Goal: Task Accomplishment & Management: Use online tool/utility

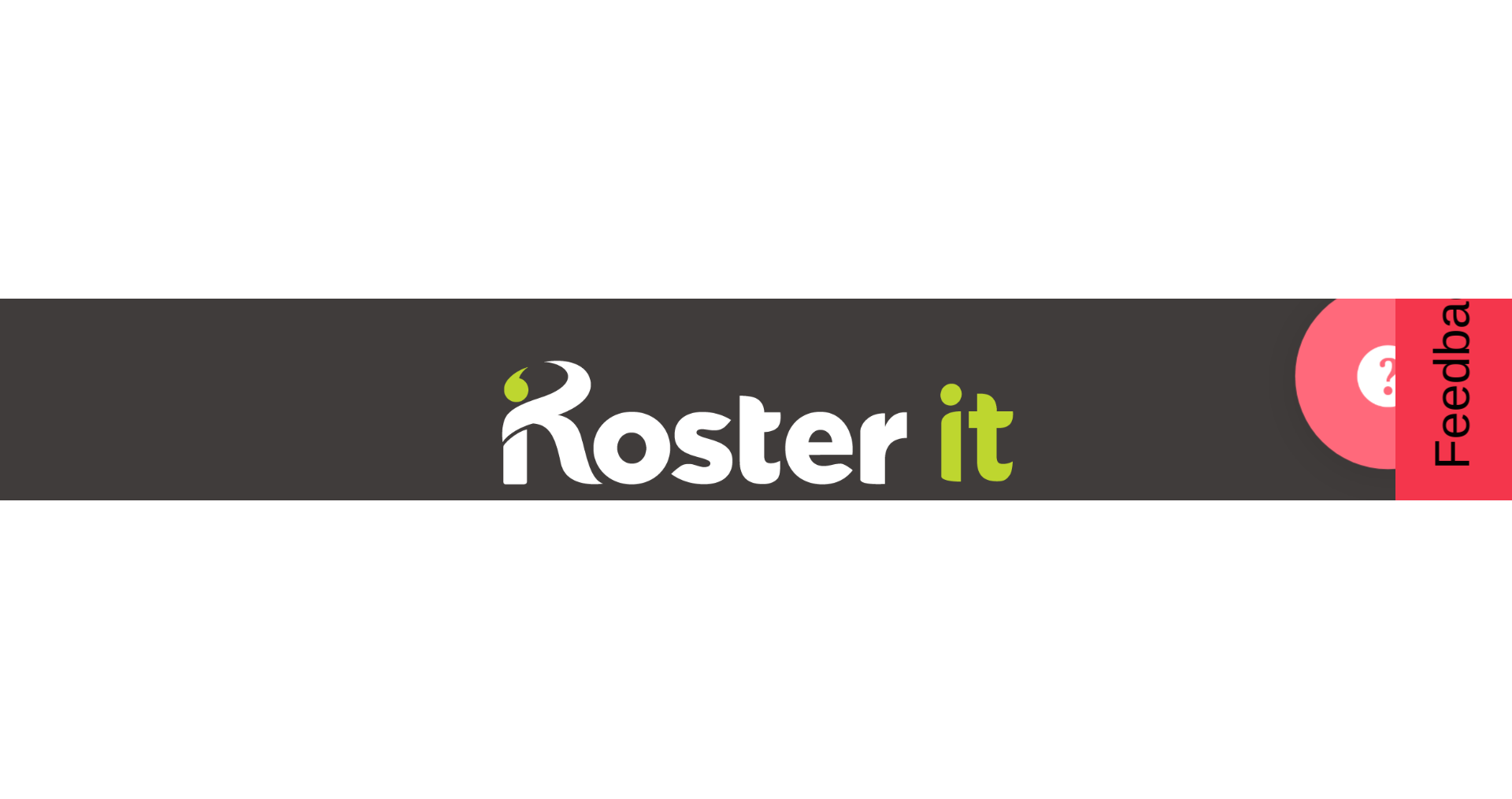
scroll to position [0, 3023]
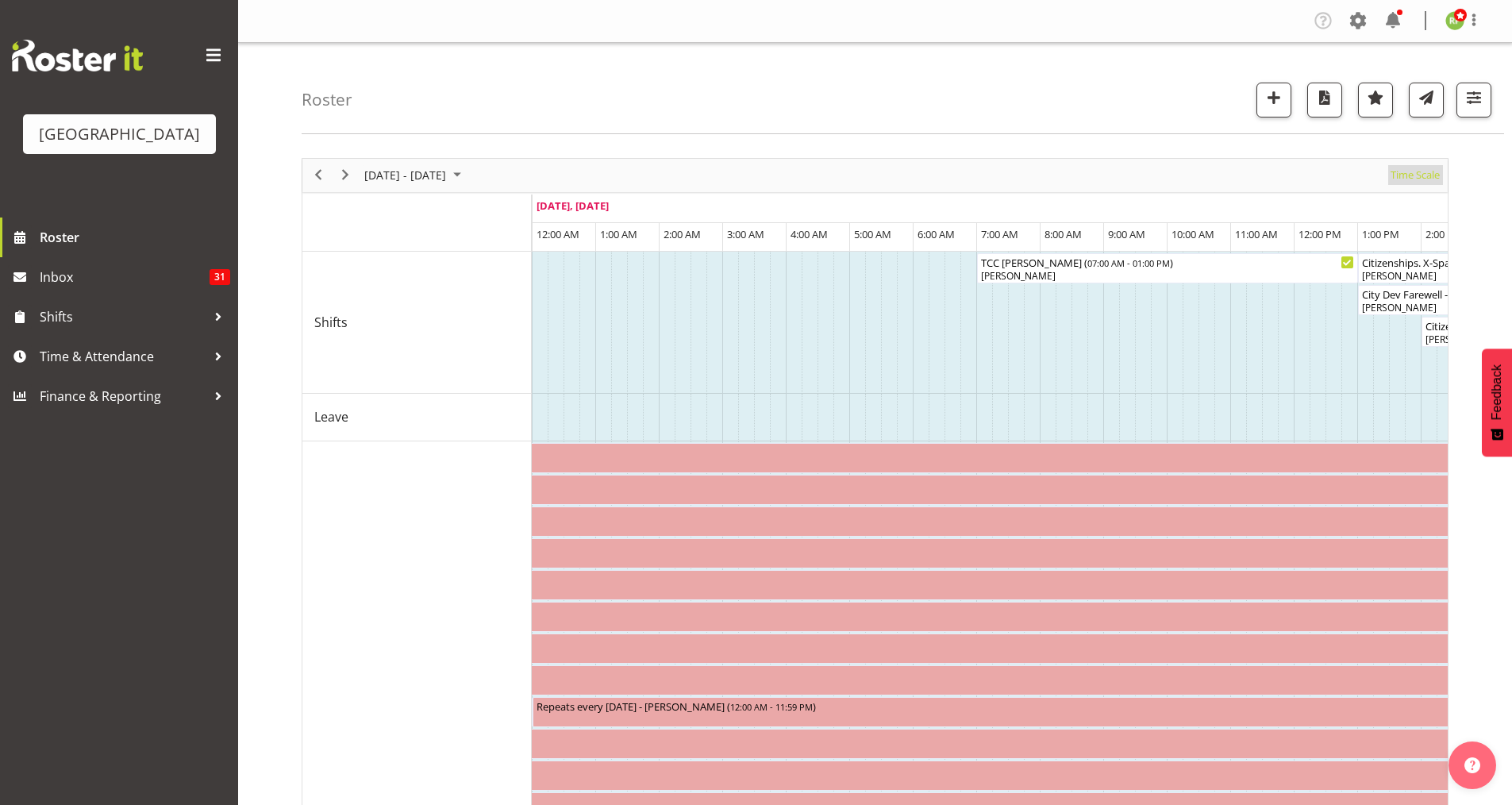
click at [1206, 175] on span "Time Scale" at bounding box center [1415, 175] width 53 height 20
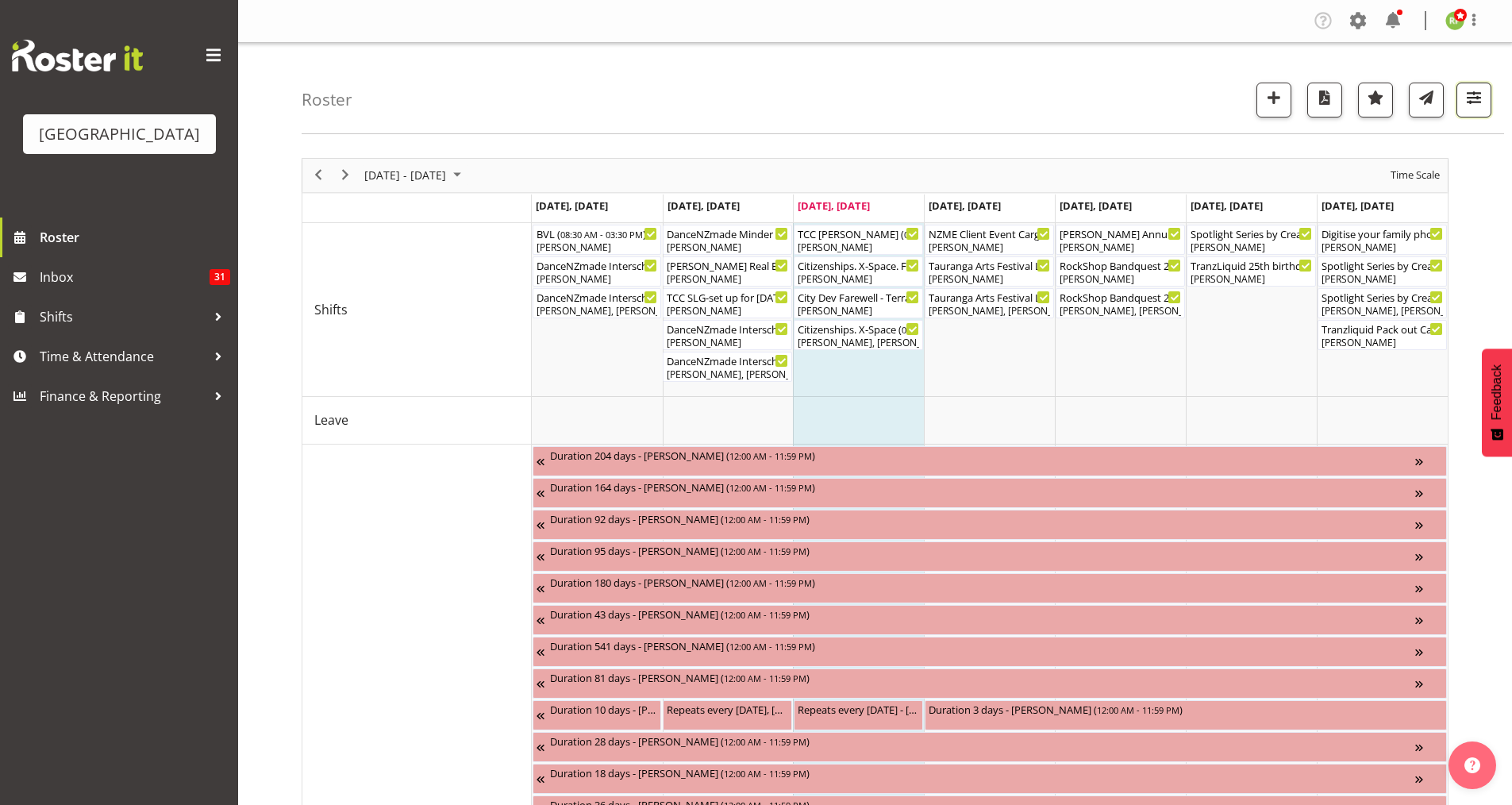
click at [1206, 107] on span "button" at bounding box center [1474, 97] width 20 height 20
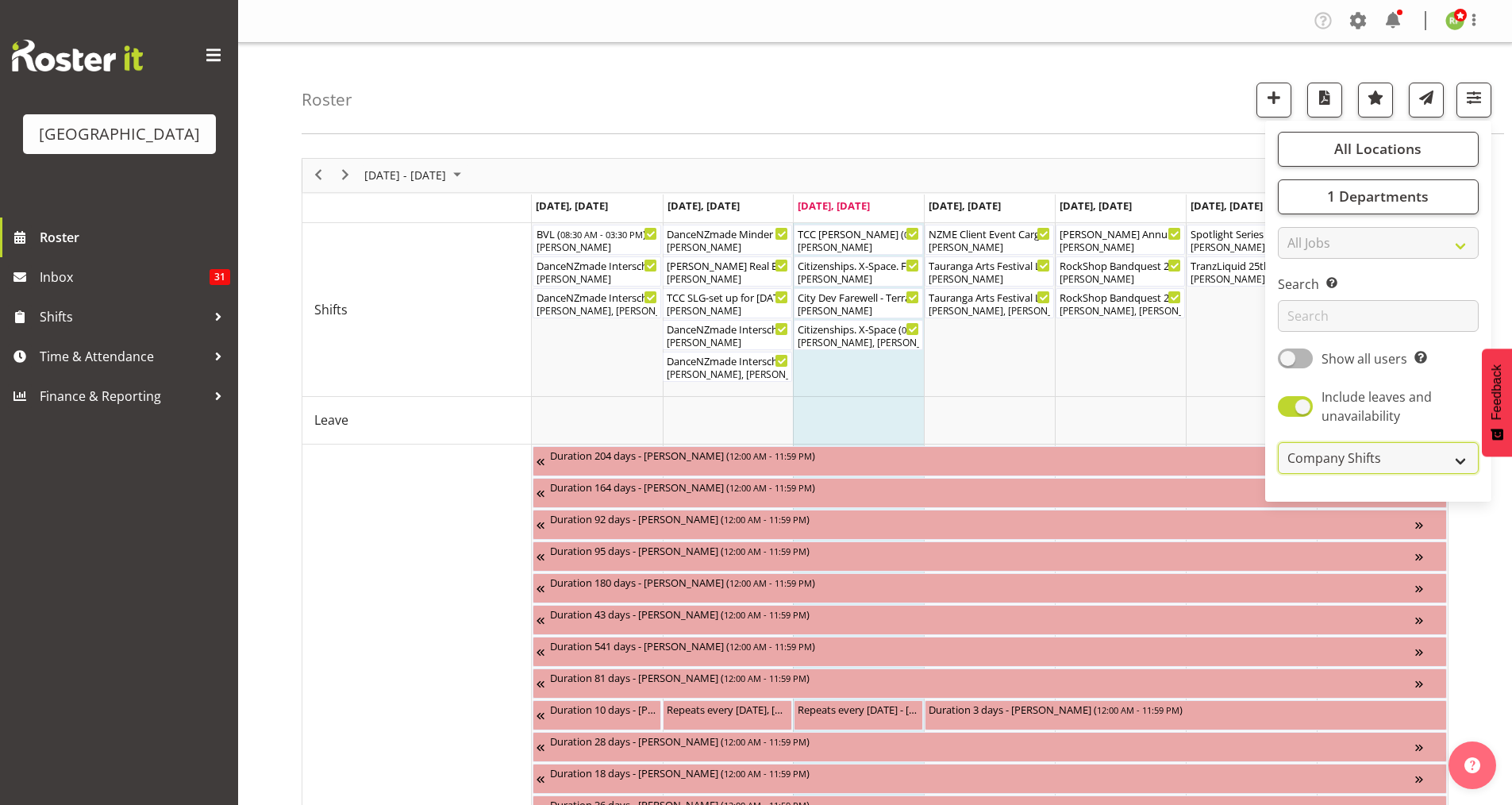
click at [1206, 466] on select "Own Shifts Department Shifts Company Shifts" at bounding box center [1379, 458] width 201 height 32
click at [1206, 458] on select "Own Shifts Department Shifts Company Shifts" at bounding box center [1379, 458] width 201 height 32
click at [1206, 401] on span at bounding box center [1296, 406] width 35 height 20
click at [1206, 402] on input "Include leaves and unavailability" at bounding box center [1284, 407] width 11 height 11
checkbox input "false"
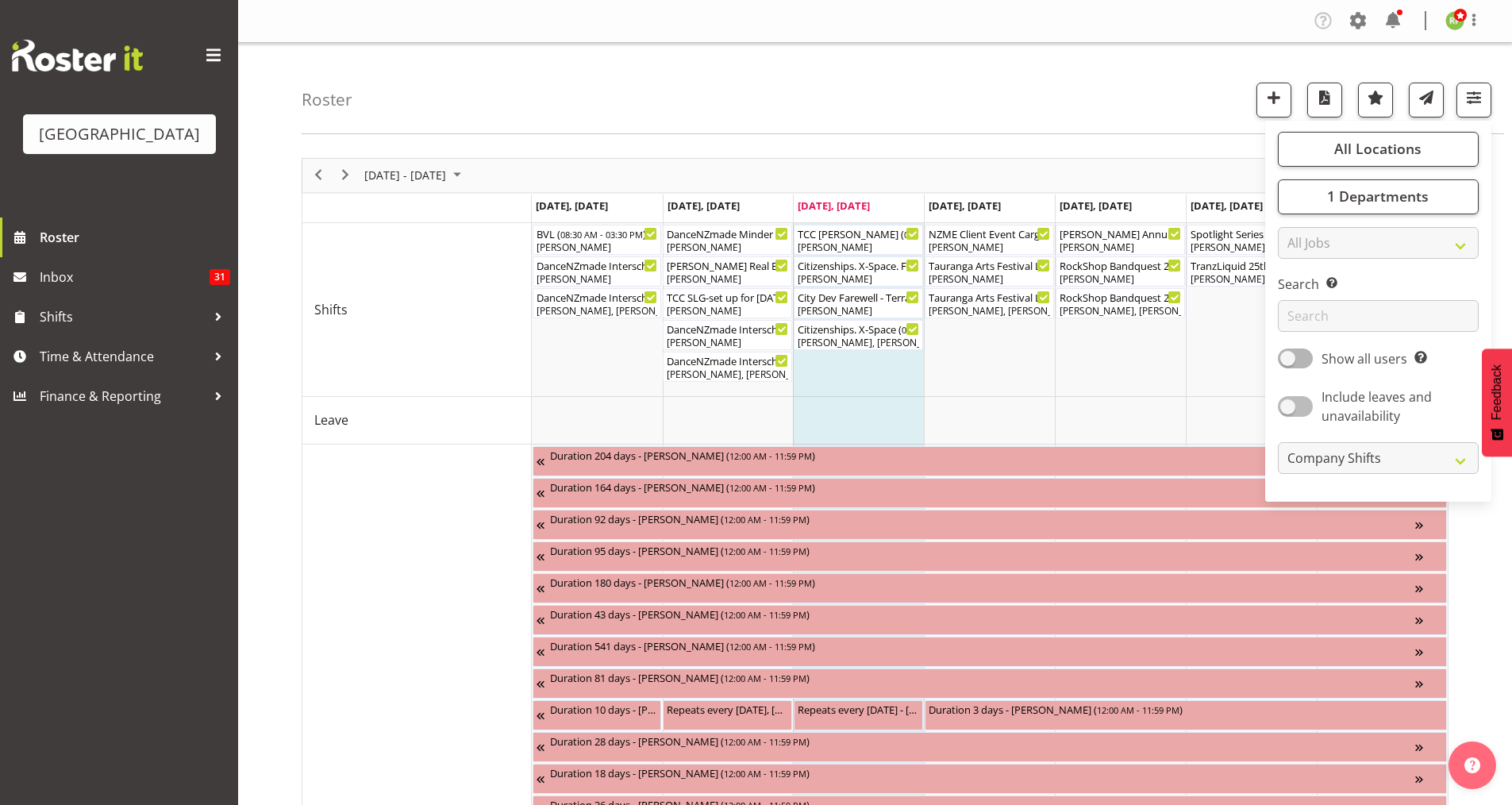
select select "shiftH"
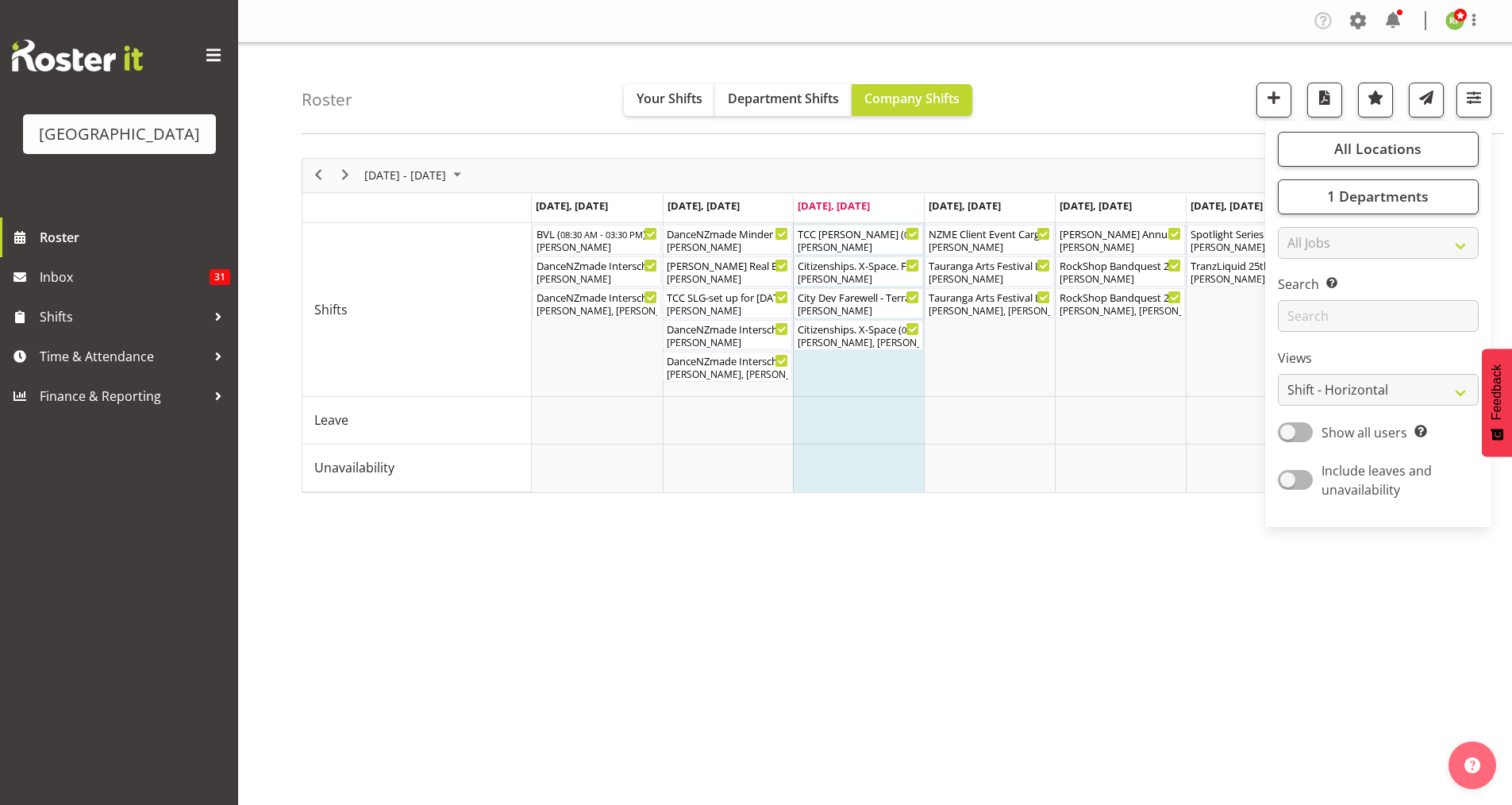
click at [1117, 97] on div "Roster Your Shifts Department Shifts Company Shifts All Locations [GEOGRAPHIC_D…" at bounding box center [903, 89] width 1203 height 92
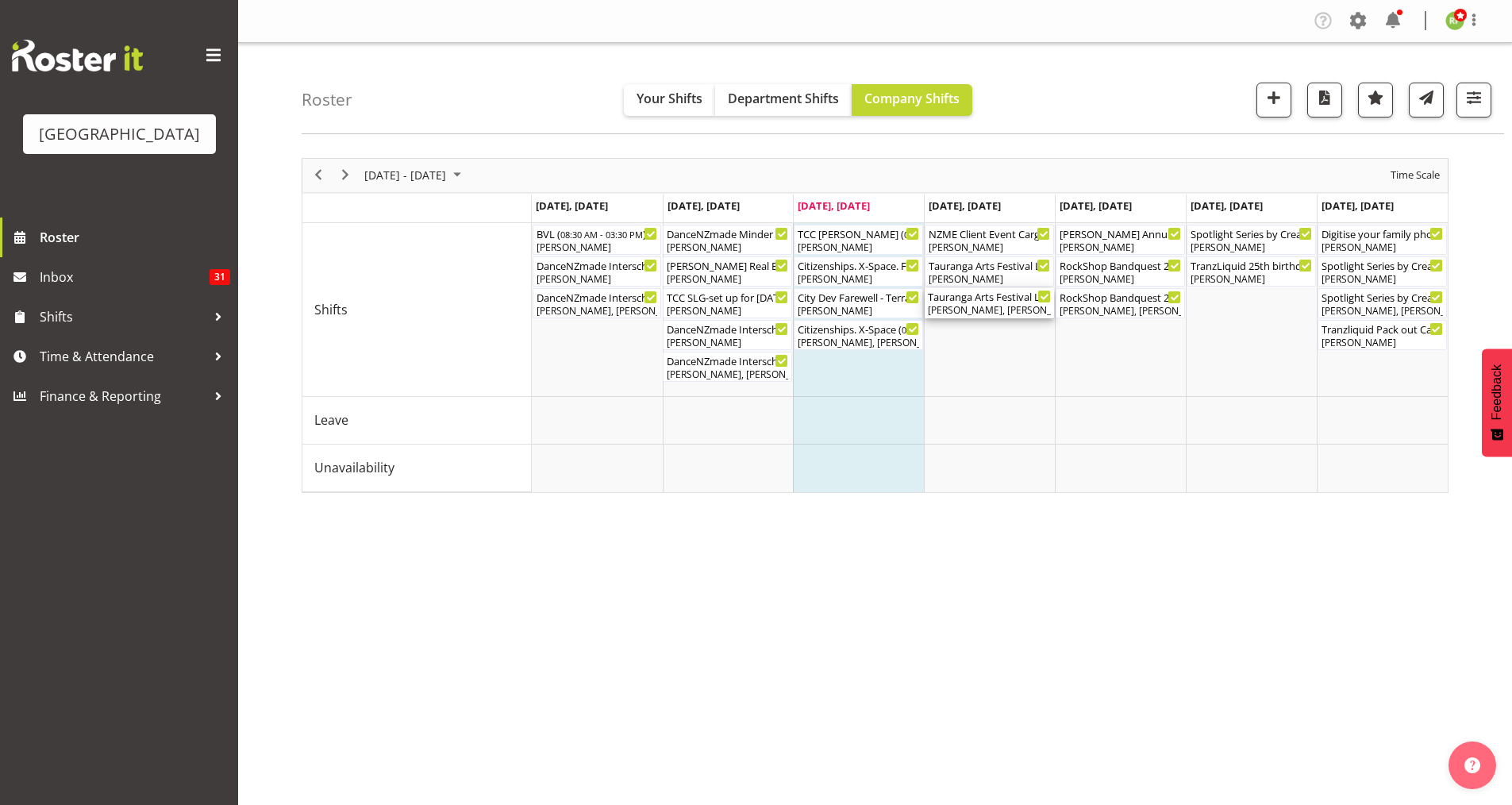
click at [973, 307] on div "[PERSON_NAME], [PERSON_NAME], [PERSON_NAME], [PERSON_NAME], [PERSON_NAME], [PER…" at bounding box center [990, 310] width 123 height 15
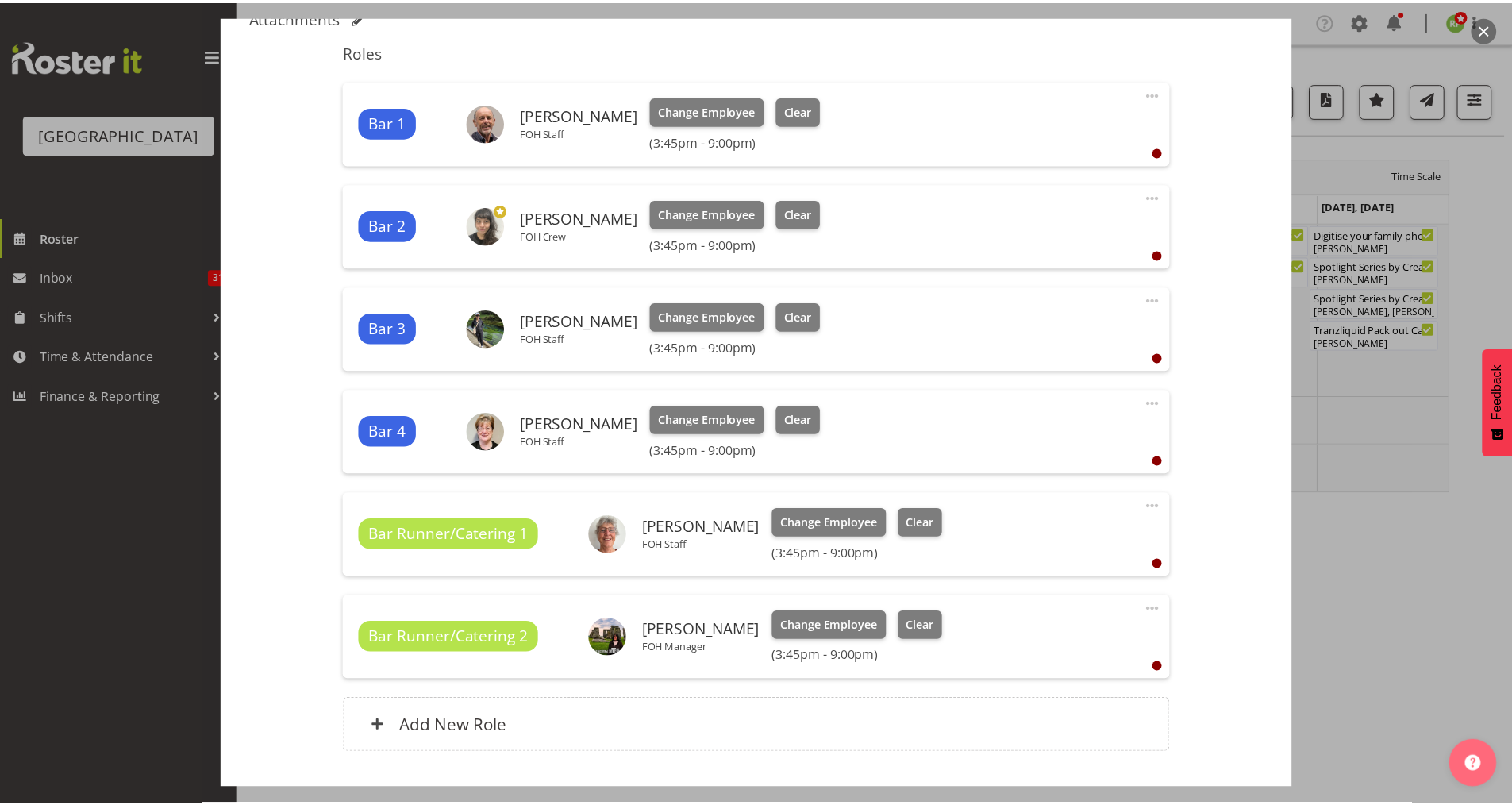
scroll to position [605, 0]
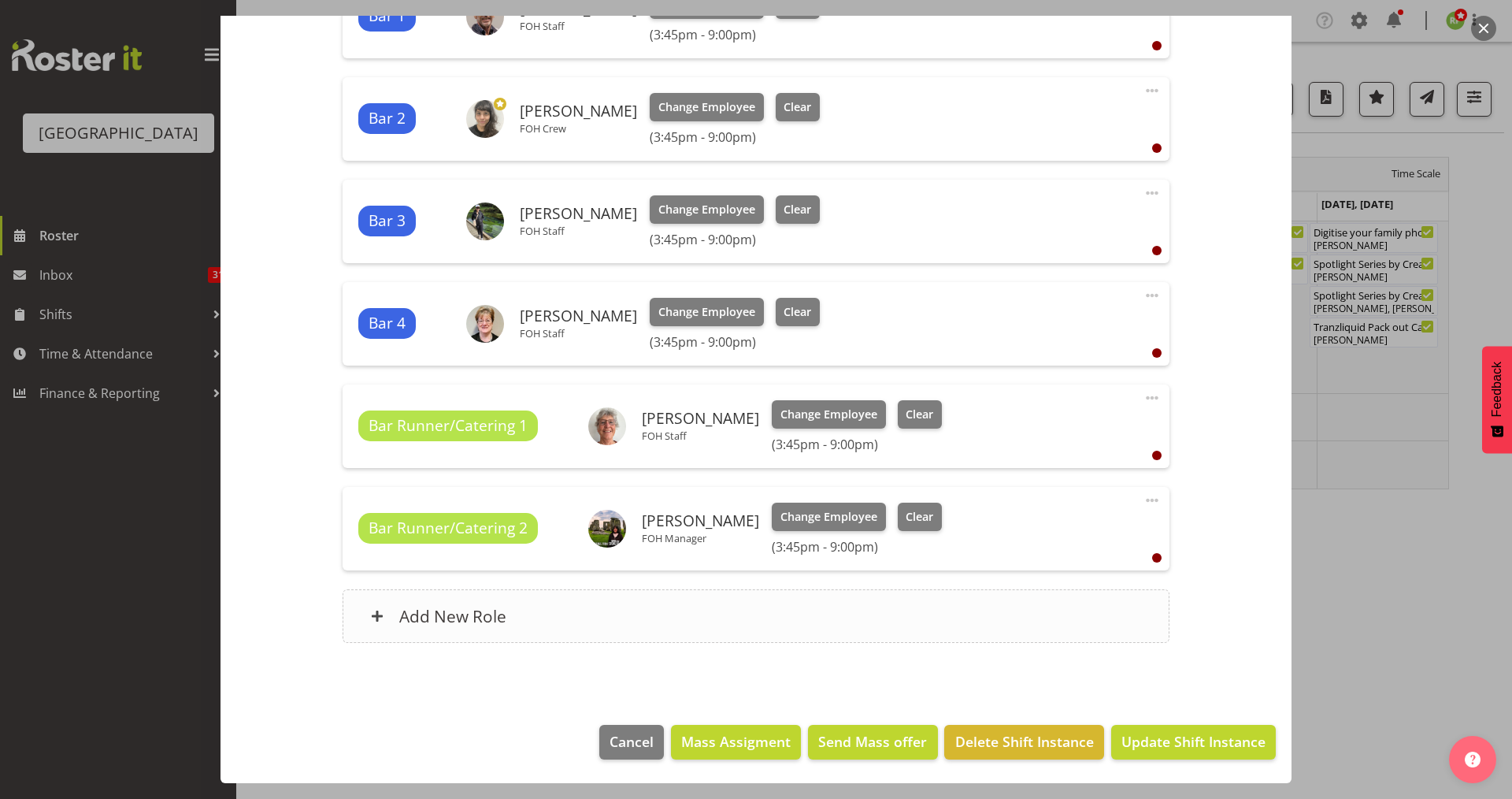
click at [438, 607] on h6 "Add New Role" at bounding box center [452, 615] width 107 height 20
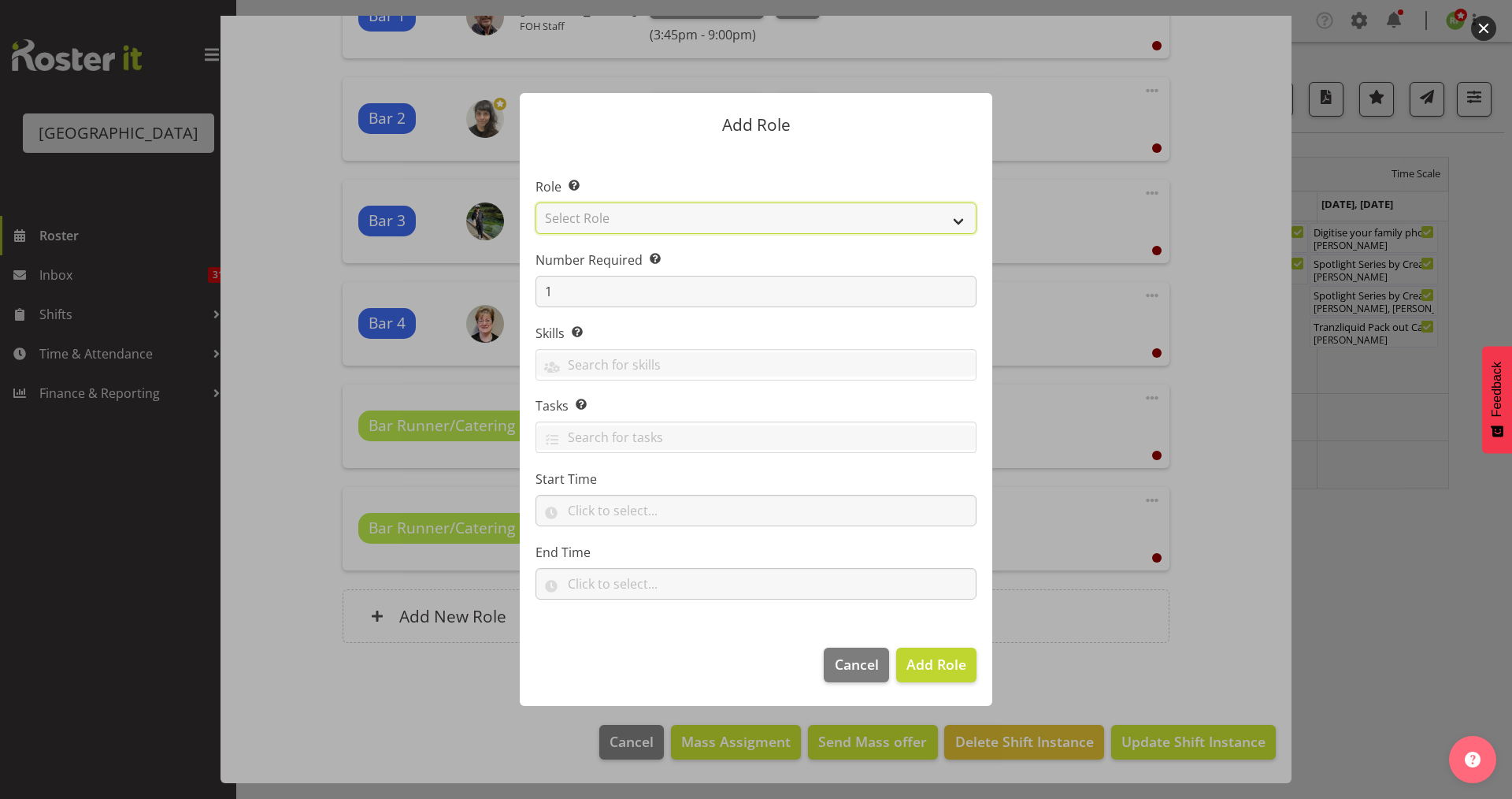
click at [950, 213] on select "Select Role Audio Bar Bar Runner Bar Training Box Office Cargo Shed Venue Rep C…" at bounding box center [755, 218] width 440 height 32
select select "1293"
click at [535, 202] on select "Select Role Audio Bar Bar Runner Bar Training Box Office Cargo Shed Venue Rep C…" at bounding box center [755, 218] width 440 height 32
click at [569, 269] on label "Number Required Select the number of employees needed for this position." at bounding box center [755, 261] width 440 height 19
click at [535, 298] on input "1" at bounding box center [755, 292] width 440 height 32
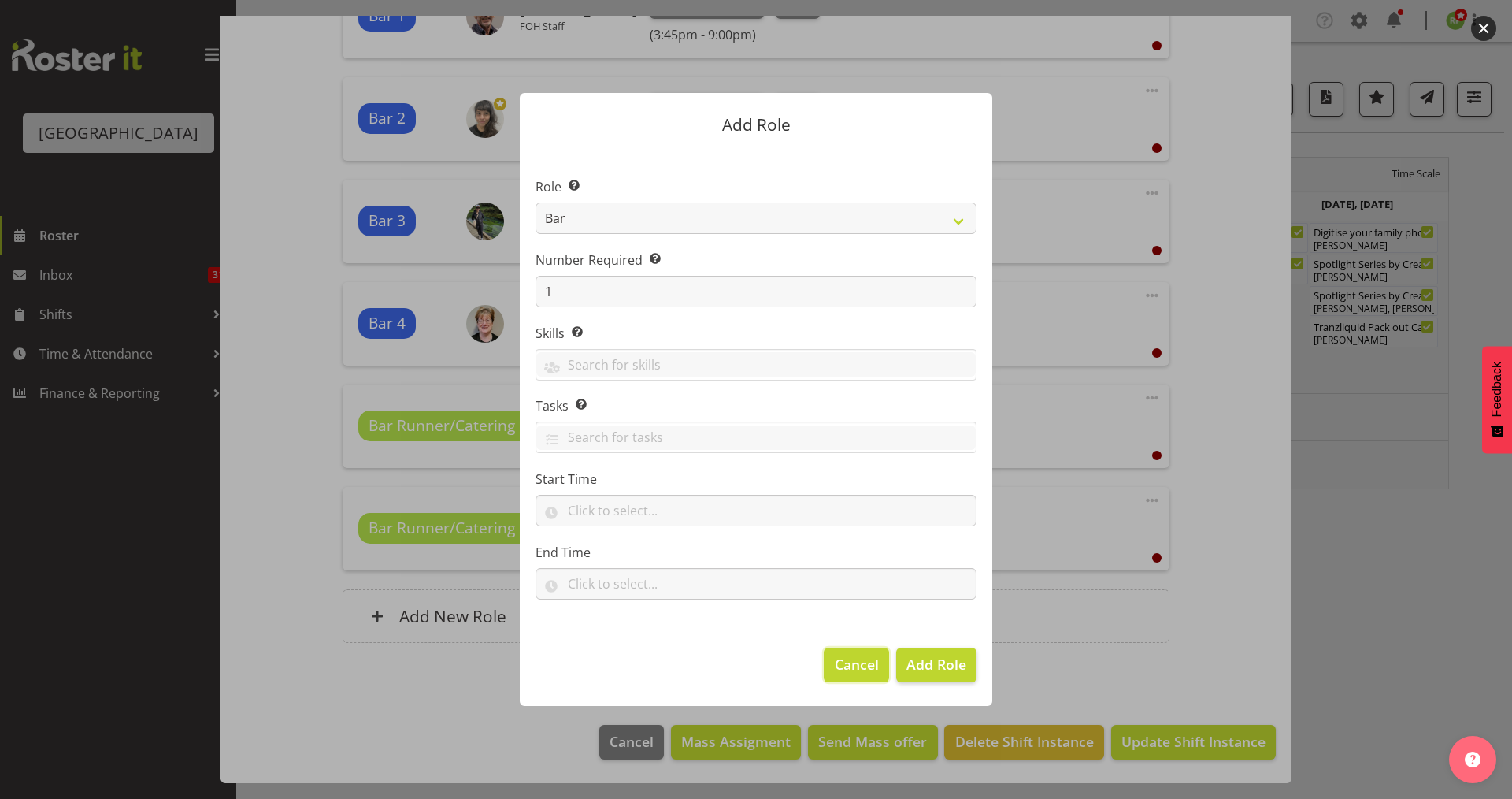
click at [859, 673] on span "Cancel" at bounding box center [857, 663] width 45 height 20
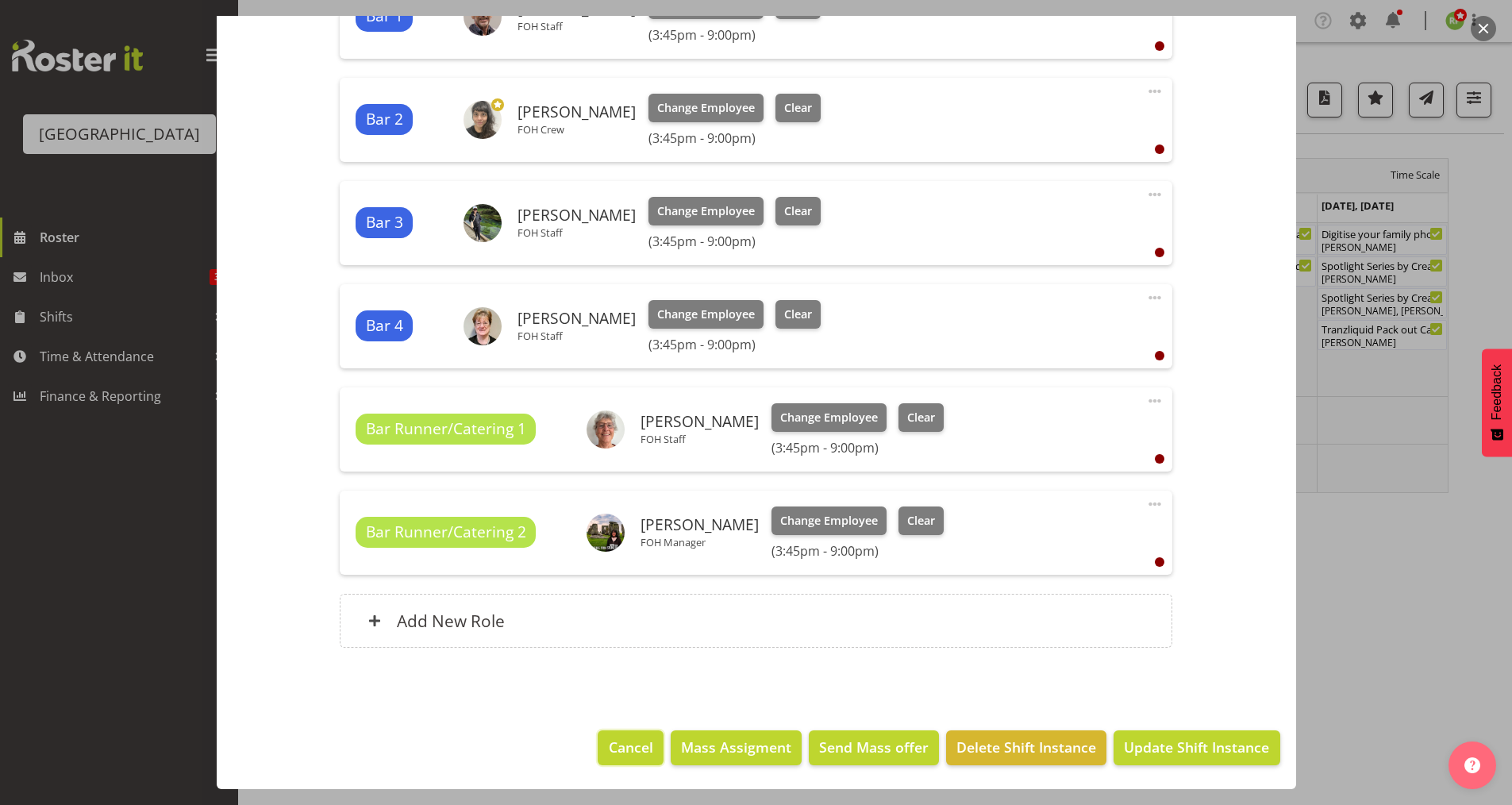
drag, startPoint x: 623, startPoint y: 750, endPoint x: 611, endPoint y: 749, distance: 12.0
click at [619, 708] on span "Cancel" at bounding box center [632, 746] width 45 height 20
